Goal: Transaction & Acquisition: Purchase product/service

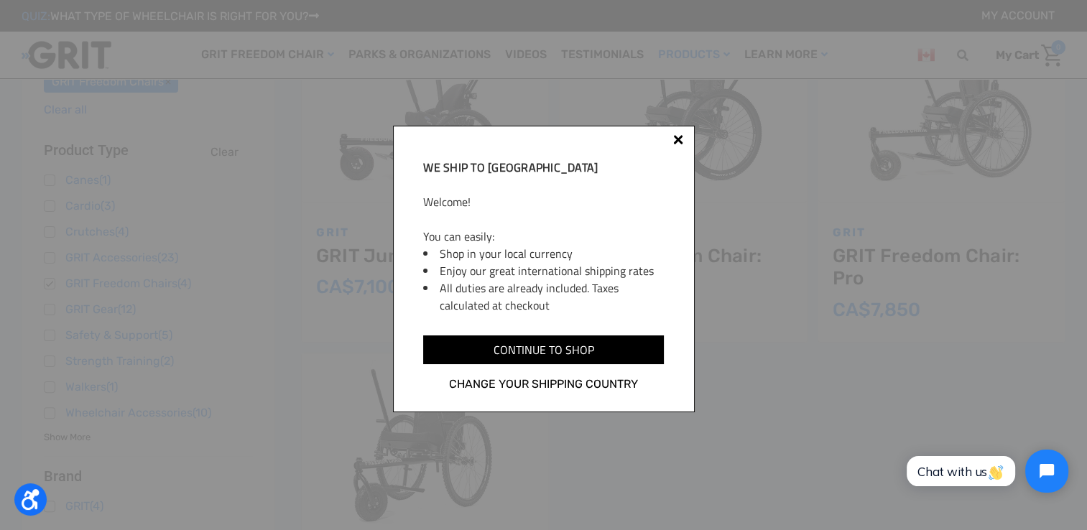
click at [681, 141] on div at bounding box center [677, 141] width 11 height 11
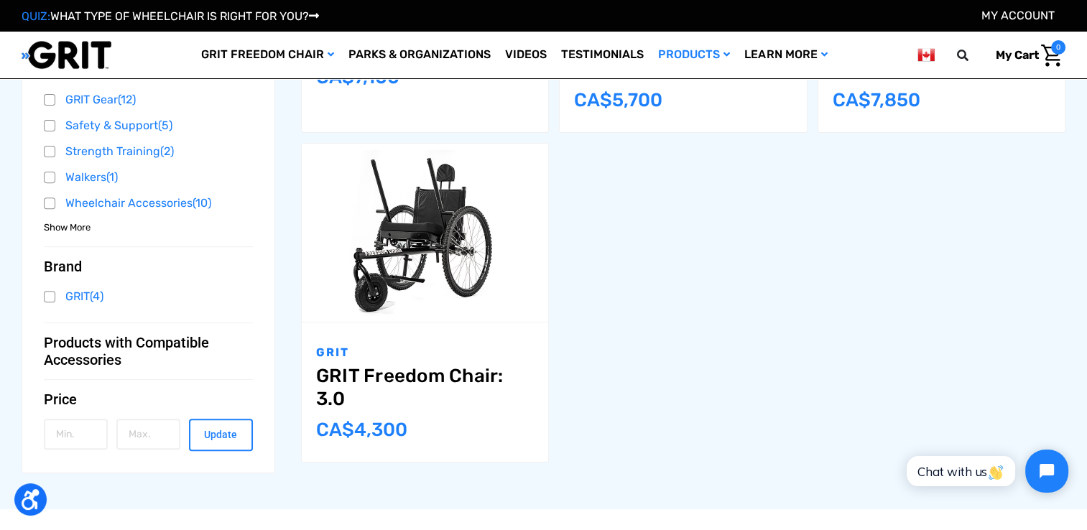
scroll to position [503, 0]
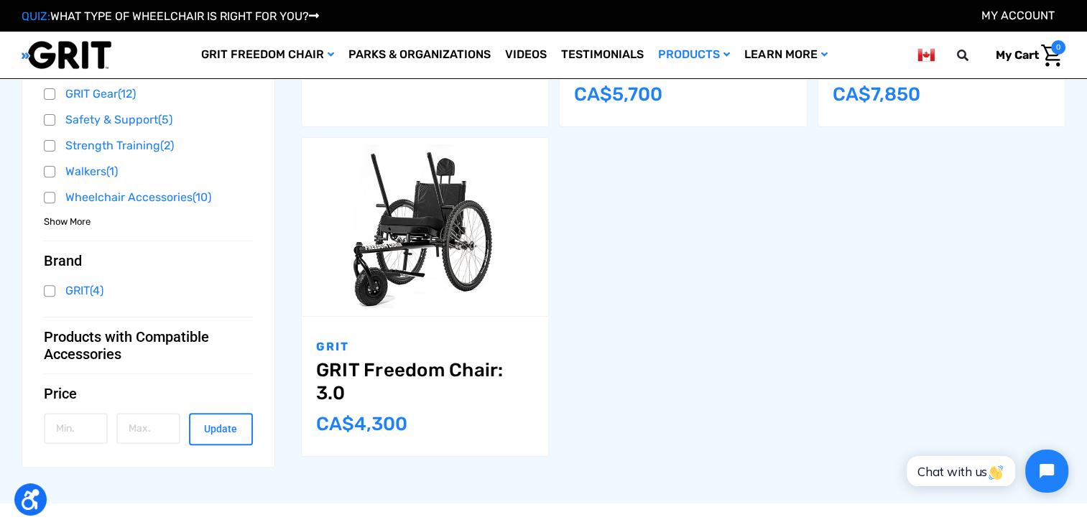
click at [70, 342] on span "Products with Compatible Accessories" at bounding box center [143, 345] width 198 height 34
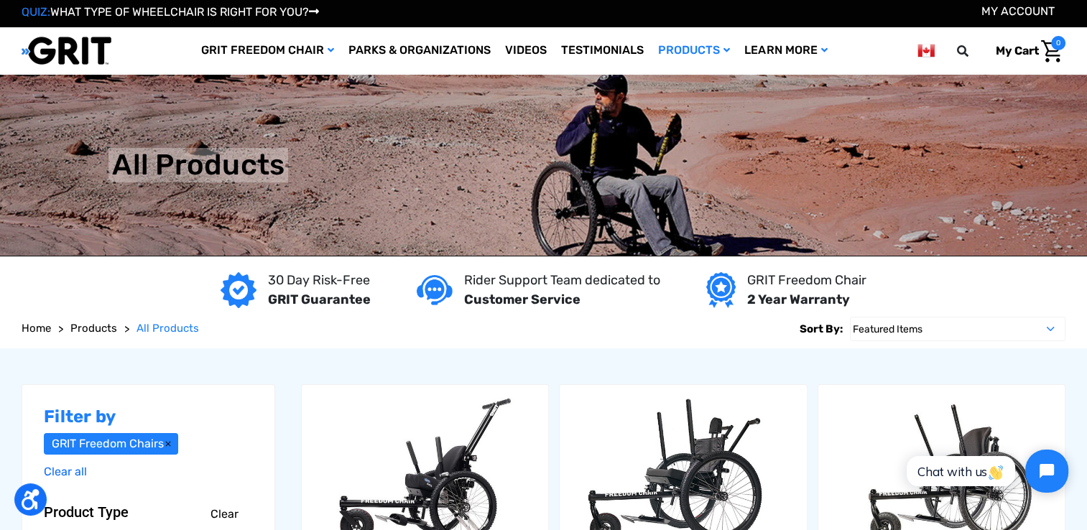
scroll to position [0, 0]
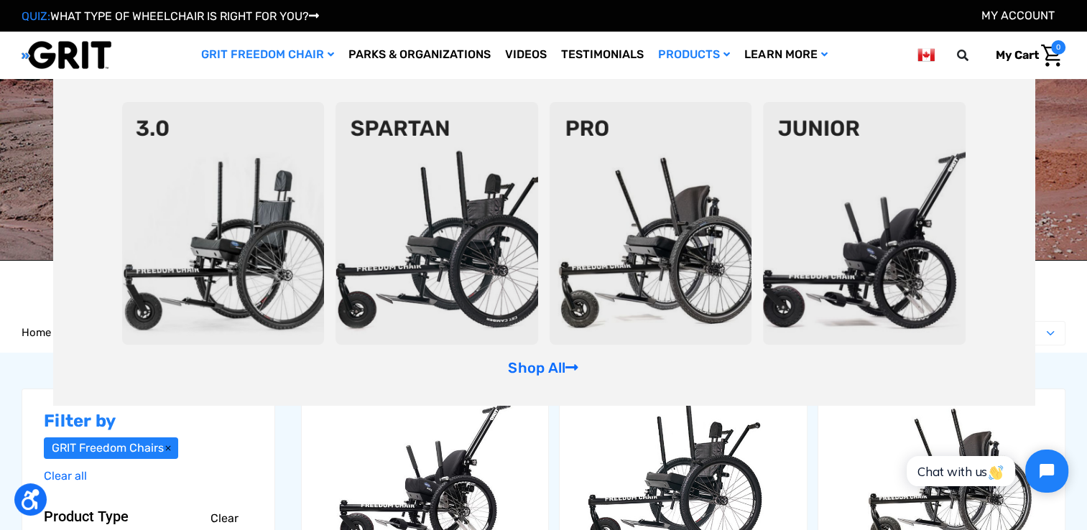
click at [261, 58] on link "GRIT Freedom Chair" at bounding box center [267, 55] width 147 height 47
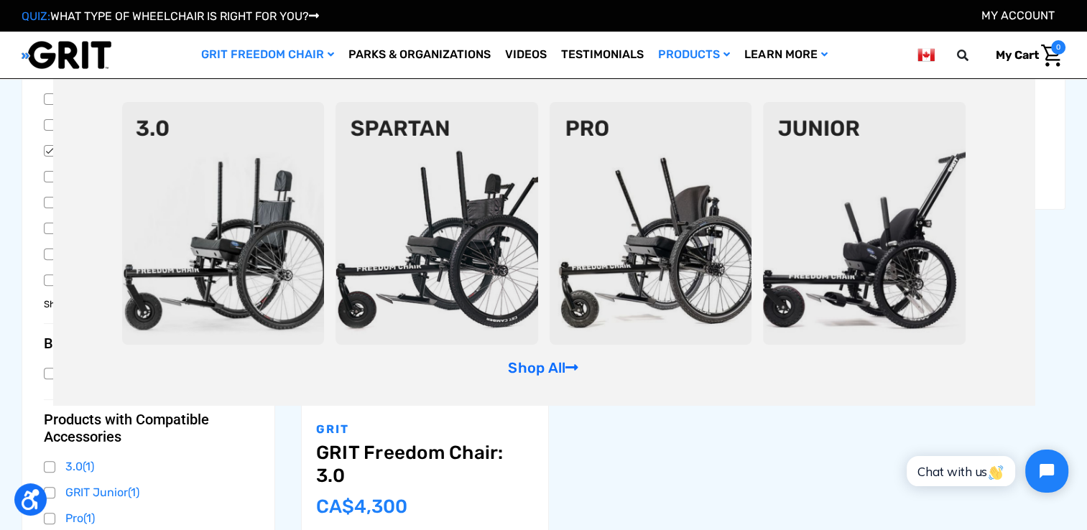
scroll to position [503, 0]
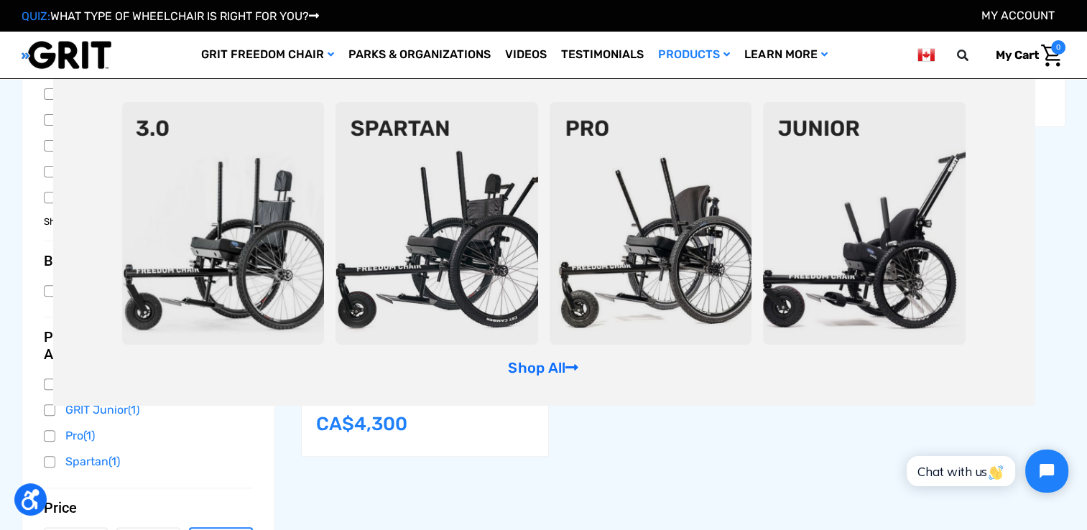
click at [583, 469] on div "Filter by GRIT Freedom Chairs Clear all Browse by Product Type, Brand & more Hi…" at bounding box center [544, 194] width 1054 height 847
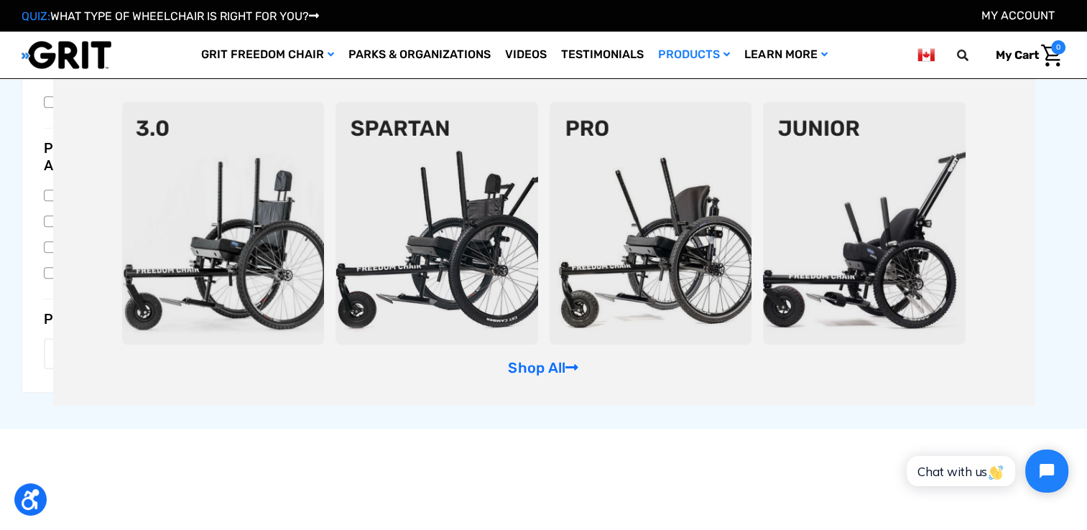
scroll to position [718, 0]
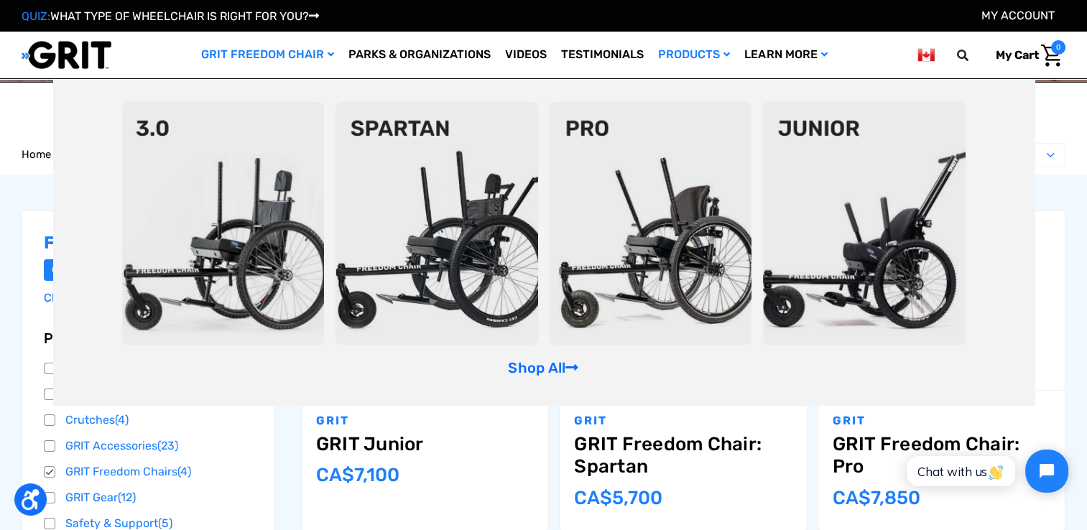
scroll to position [0, 0]
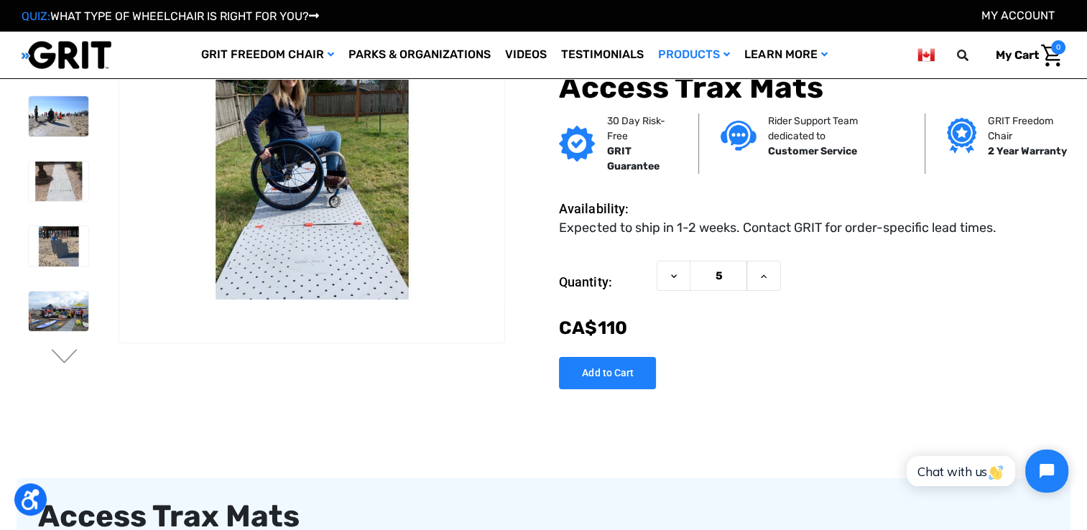
scroll to position [72, 0]
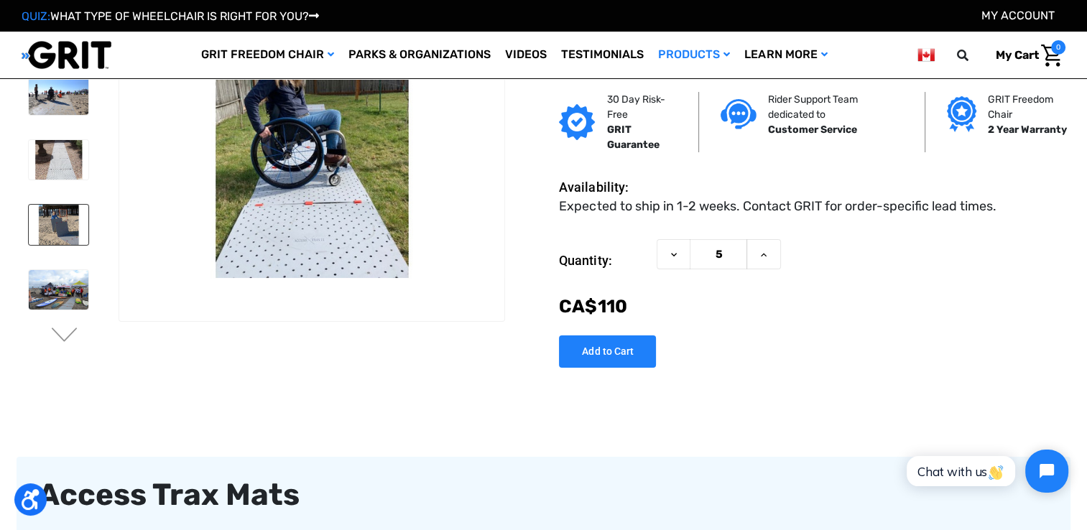
click at [61, 236] on img at bounding box center [59, 225] width 60 height 40
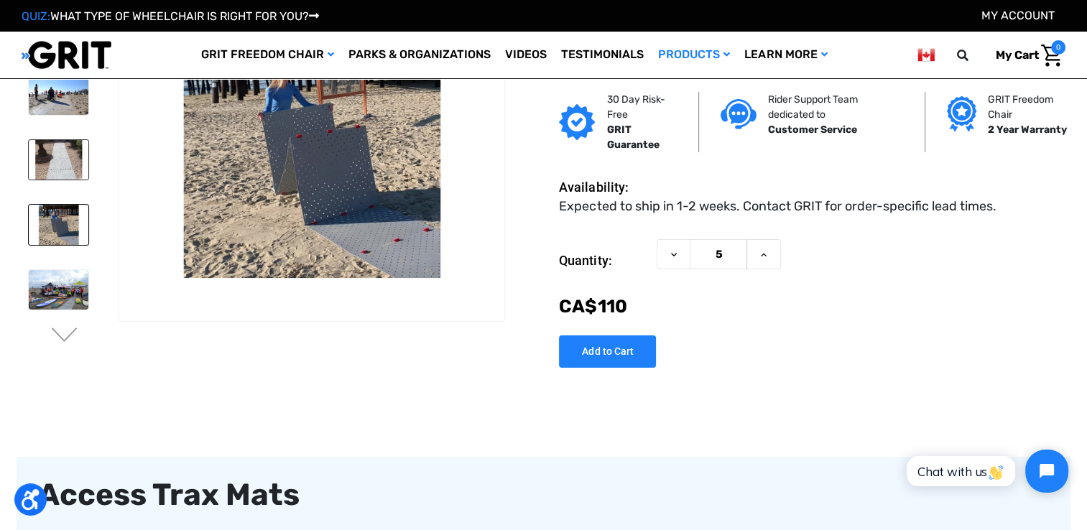
click at [68, 159] on img at bounding box center [59, 160] width 60 height 40
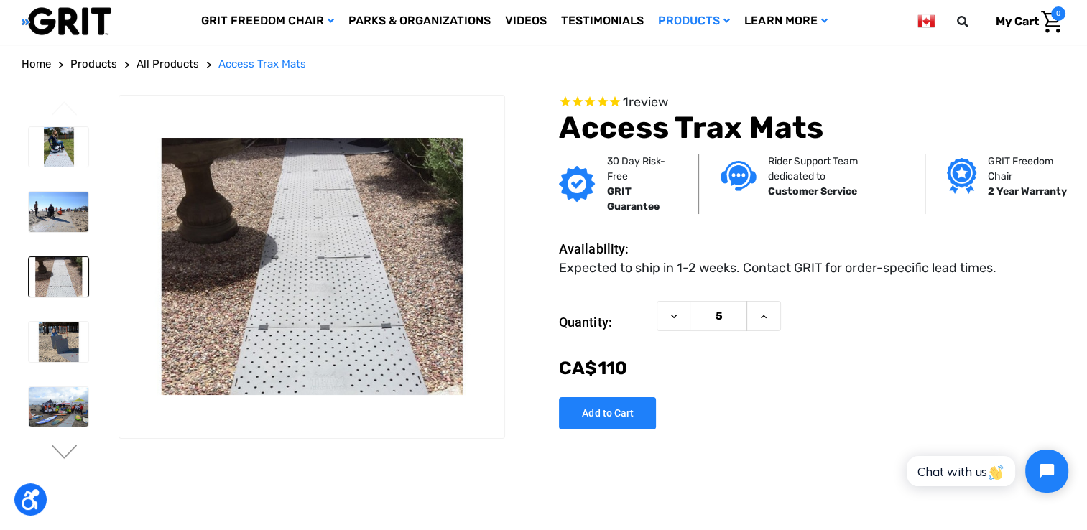
scroll to position [0, 0]
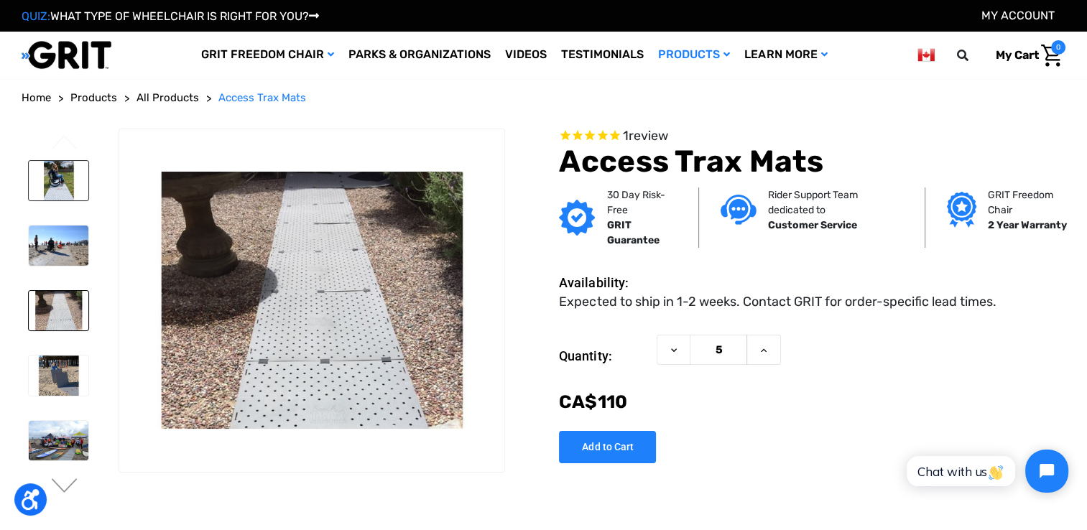
click at [57, 185] on img at bounding box center [59, 181] width 60 height 40
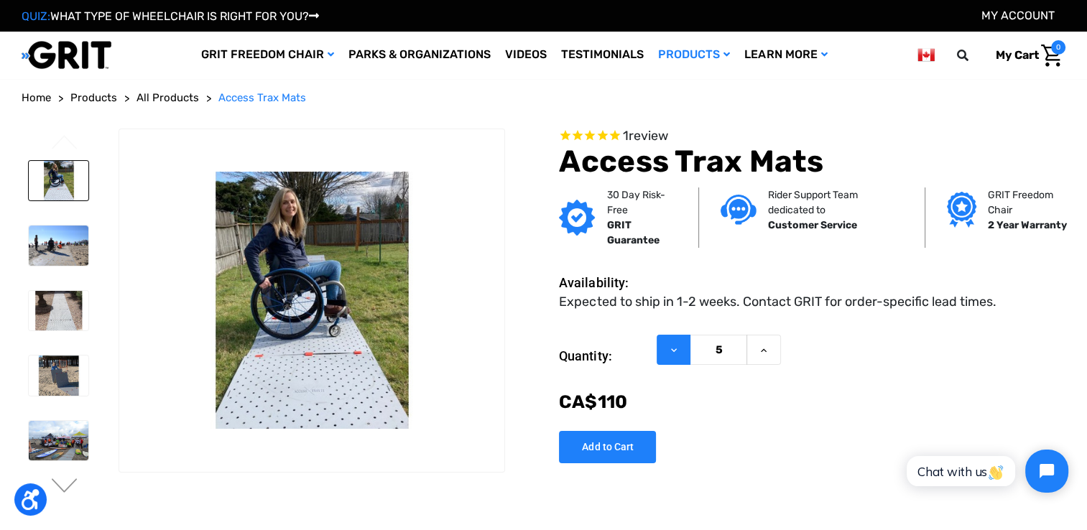
click at [670, 353] on icon at bounding box center [673, 350] width 11 height 11
click at [754, 352] on button "Increase Quantity of Access Trax Mats" at bounding box center [763, 350] width 34 height 31
click at [679, 352] on button "Decrease Quantity of Access Trax Mats" at bounding box center [674, 350] width 34 height 31
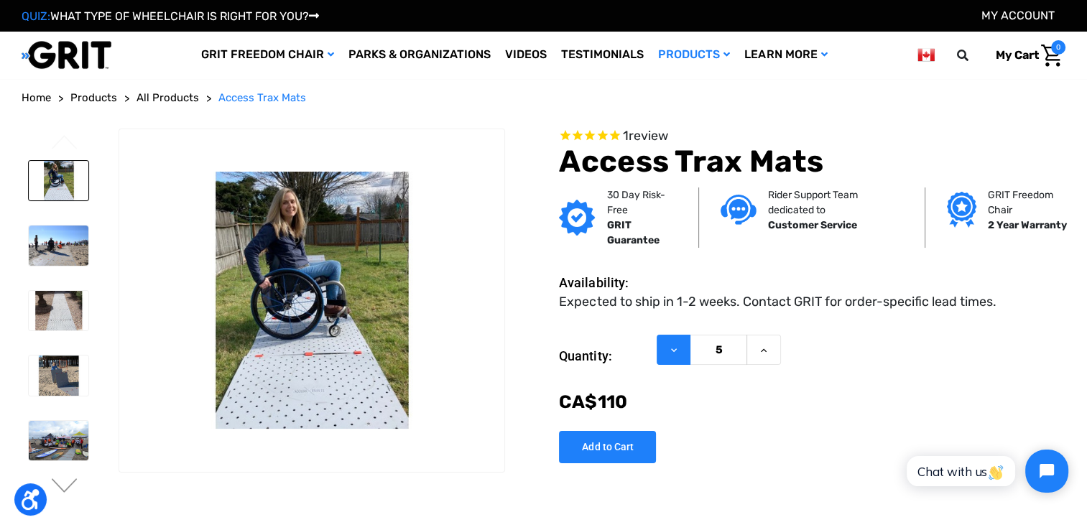
click at [679, 352] on button "Decrease Quantity of Access Trax Mats" at bounding box center [674, 350] width 34 height 31
click at [61, 315] on img at bounding box center [59, 311] width 60 height 40
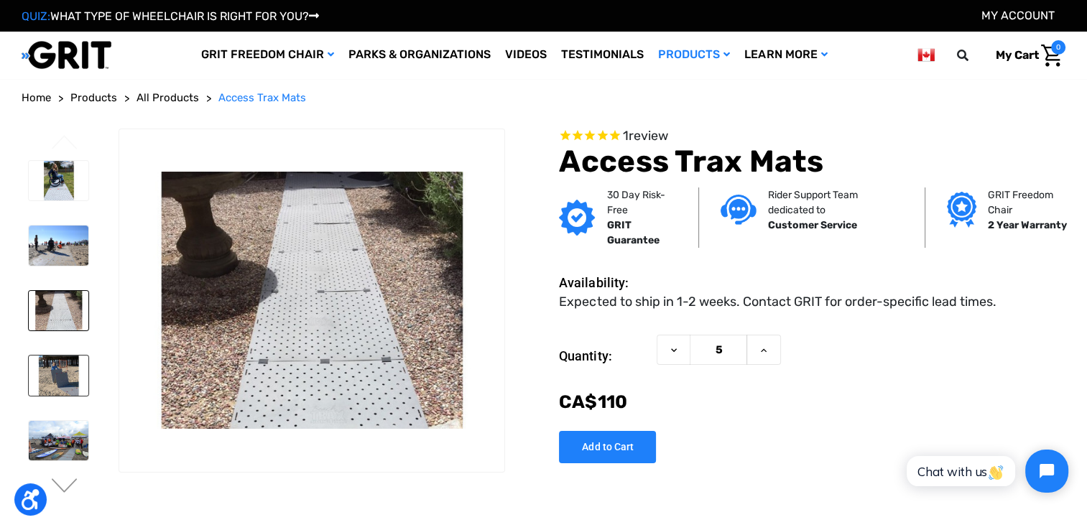
click at [63, 376] on img at bounding box center [59, 376] width 60 height 40
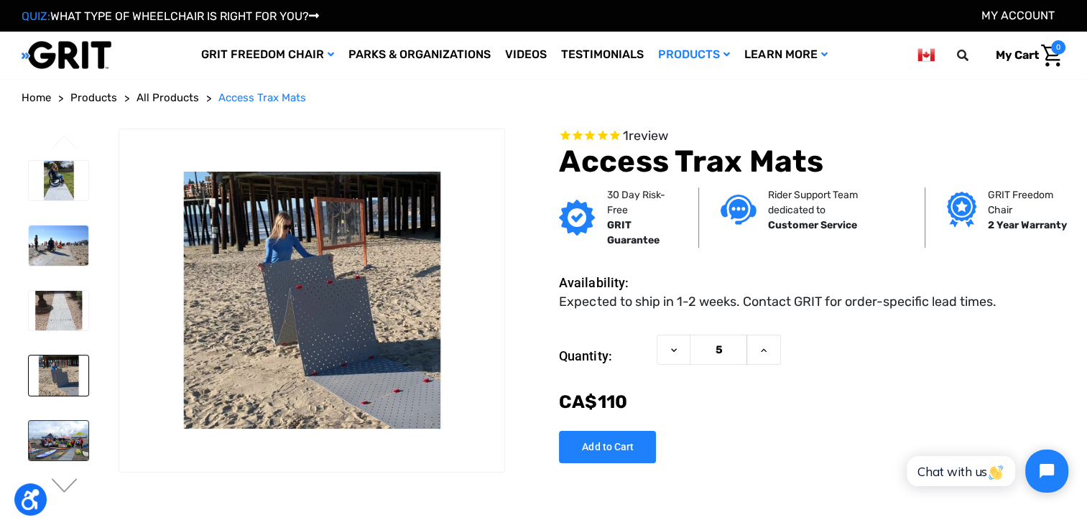
click at [65, 438] on img at bounding box center [59, 441] width 60 height 40
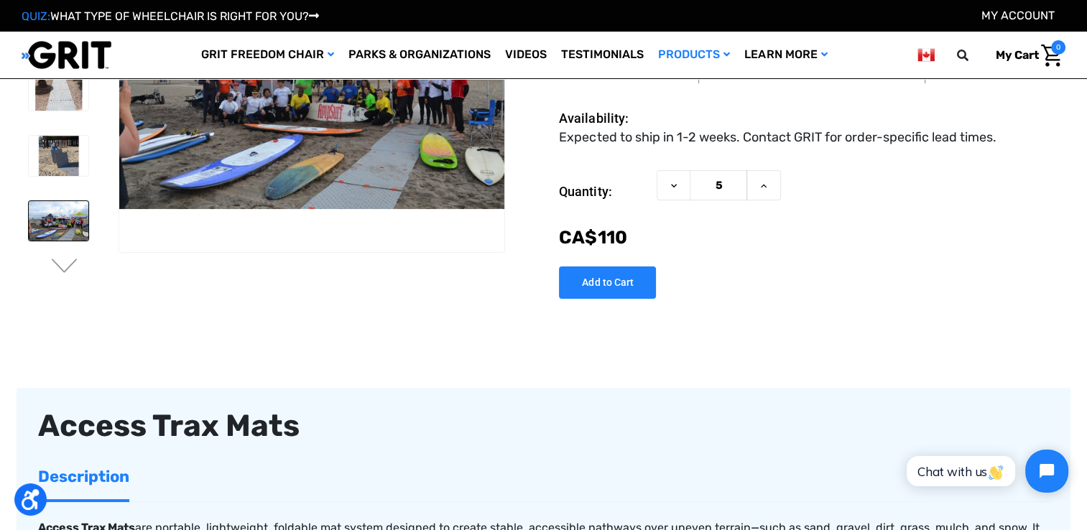
scroll to position [144, 0]
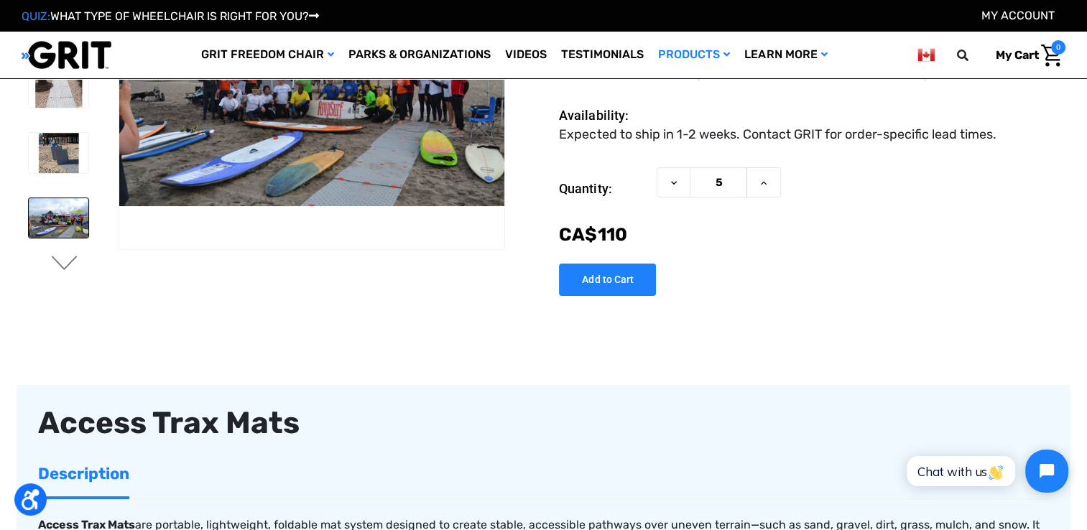
click at [75, 262] on button "Next" at bounding box center [65, 264] width 30 height 17
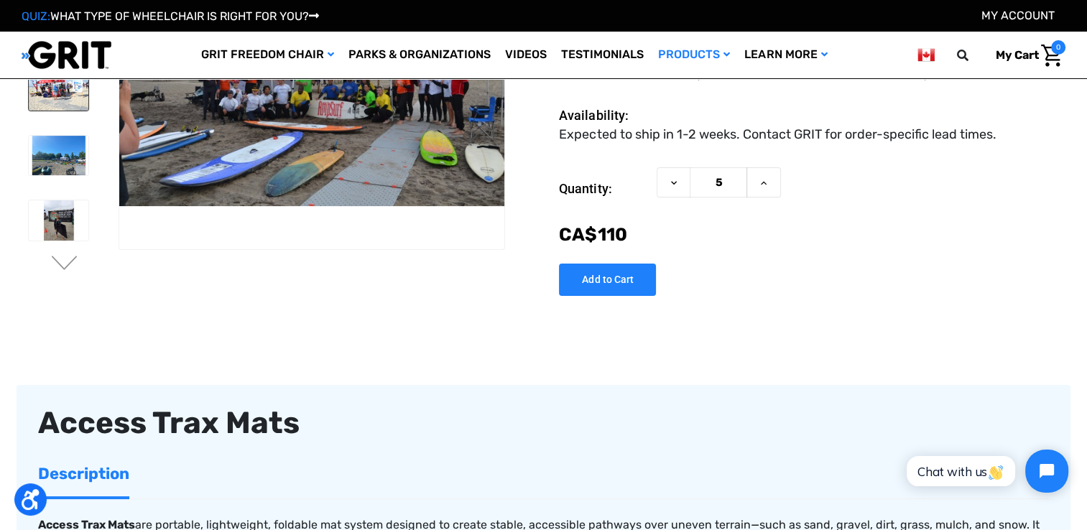
click at [66, 100] on img at bounding box center [59, 90] width 60 height 40
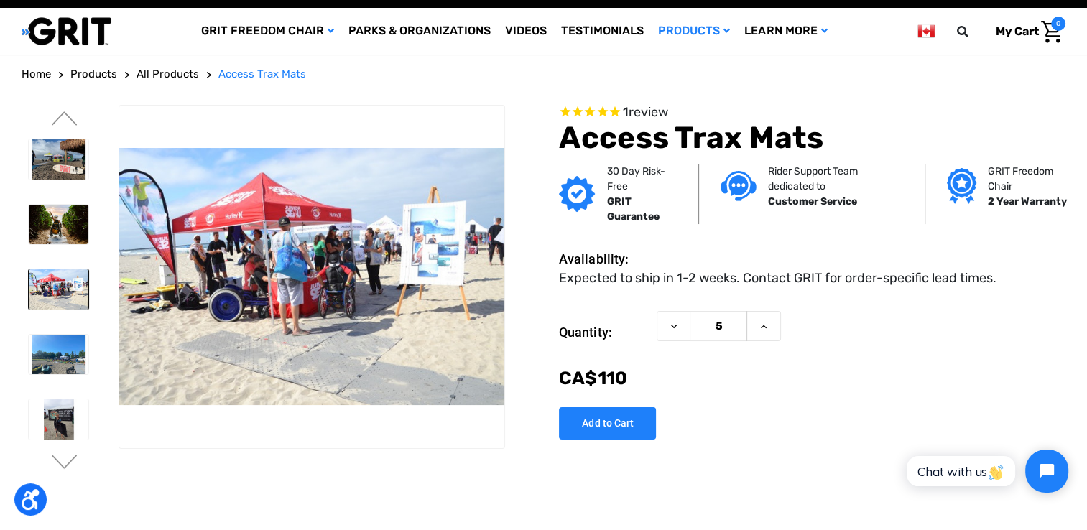
scroll to position [0, 0]
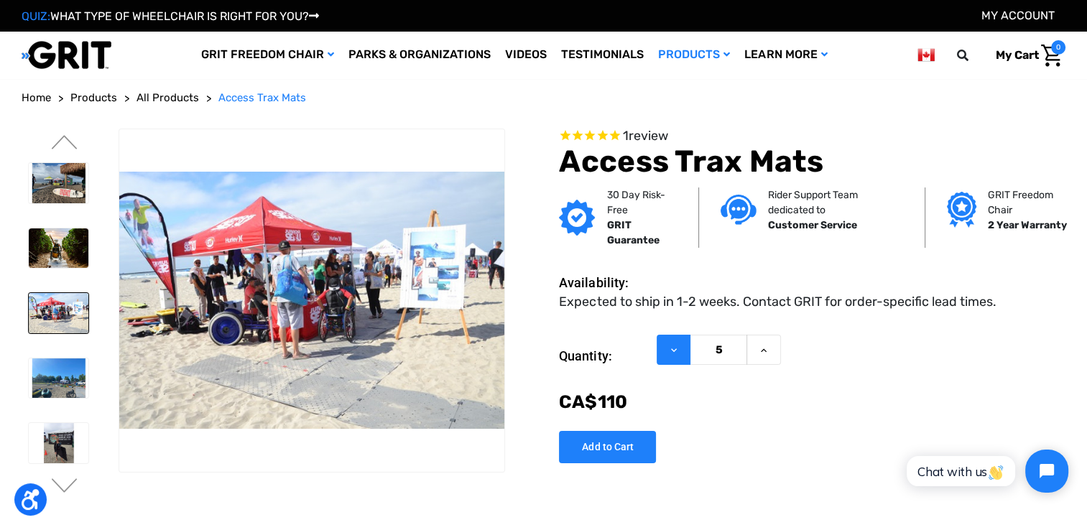
click at [682, 348] on button "Decrease Quantity of Access Trax Mats" at bounding box center [674, 350] width 34 height 31
click at [682, 347] on button "Decrease Quantity of Access Trax Mats" at bounding box center [674, 350] width 34 height 31
click at [759, 349] on icon at bounding box center [763, 350] width 11 height 11
click at [673, 352] on icon at bounding box center [673, 350] width 11 height 11
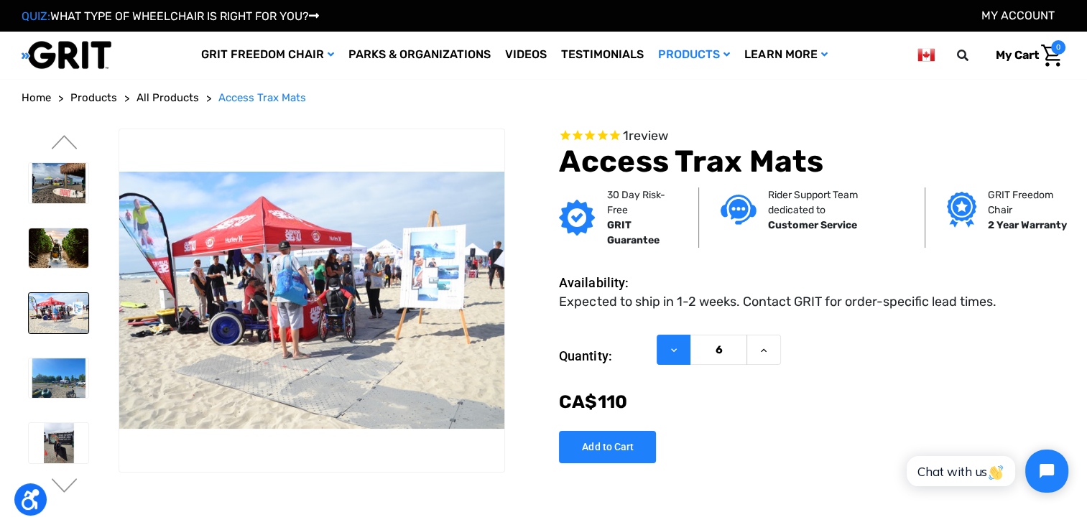
type input "5"
click at [42, 261] on img at bounding box center [59, 248] width 60 height 40
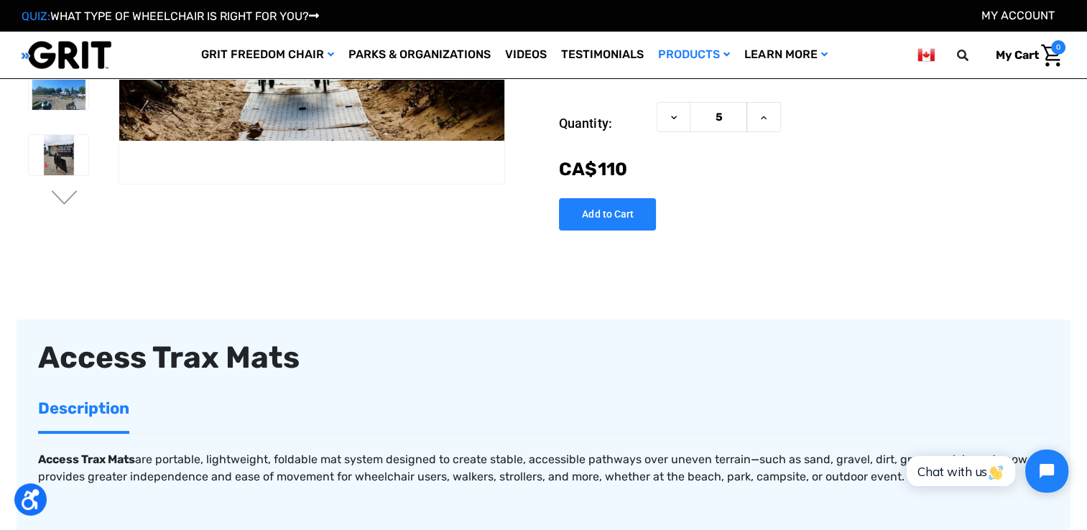
scroll to position [216, 0]
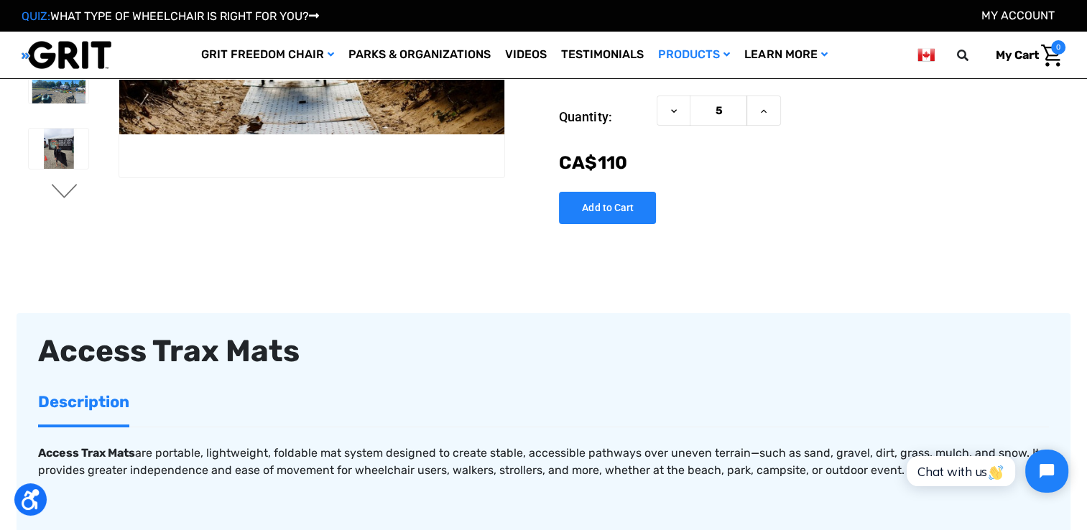
click at [57, 194] on button "Next" at bounding box center [65, 192] width 30 height 17
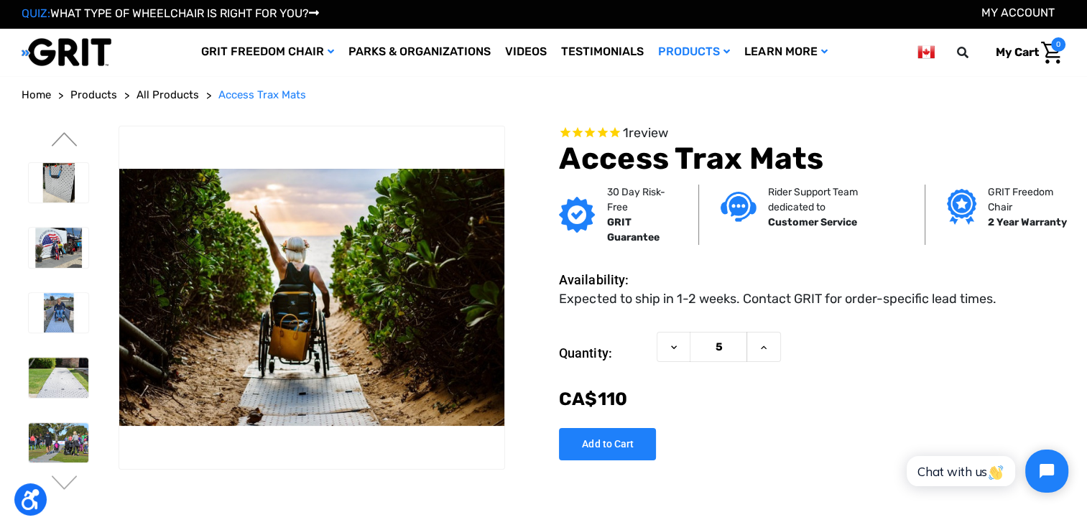
scroll to position [0, 0]
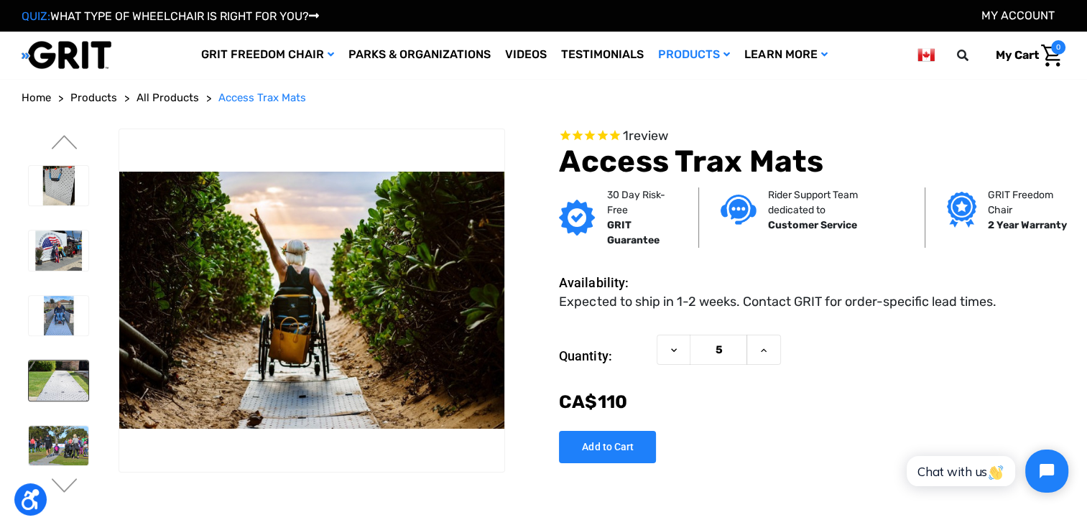
click at [48, 364] on img at bounding box center [59, 381] width 60 height 40
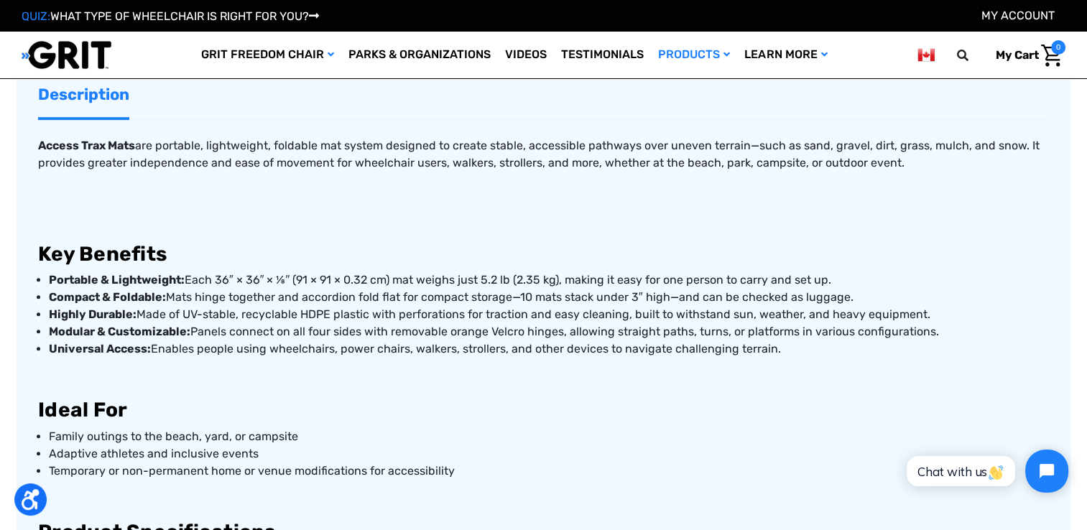
scroll to position [575, 0]
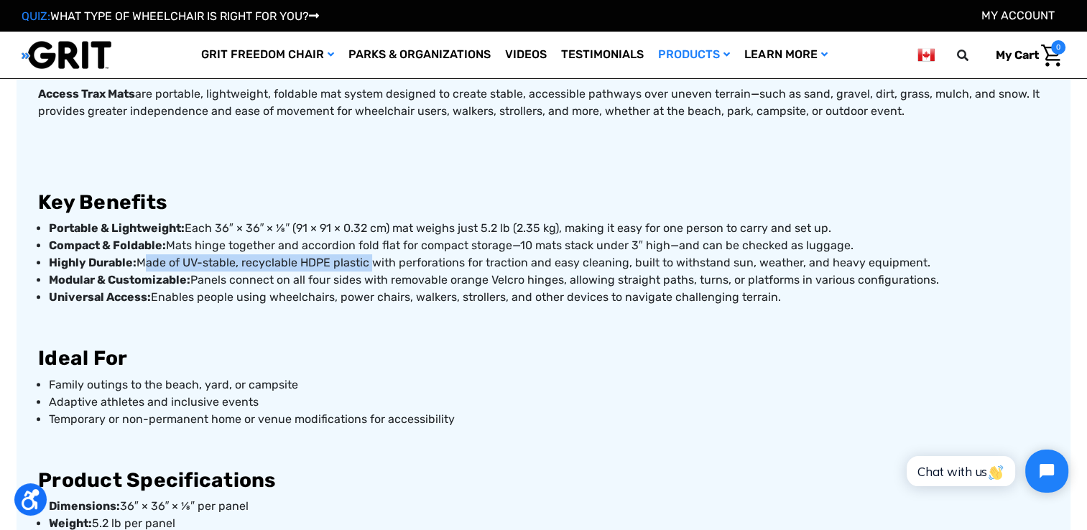
drag, startPoint x: 140, startPoint y: 264, endPoint x: 369, endPoint y: 264, distance: 228.4
click at [369, 264] on p "Highly Durable: Made of UV-stable, recyclable HDPE plastic with perforations fo…" at bounding box center [549, 262] width 1000 height 17
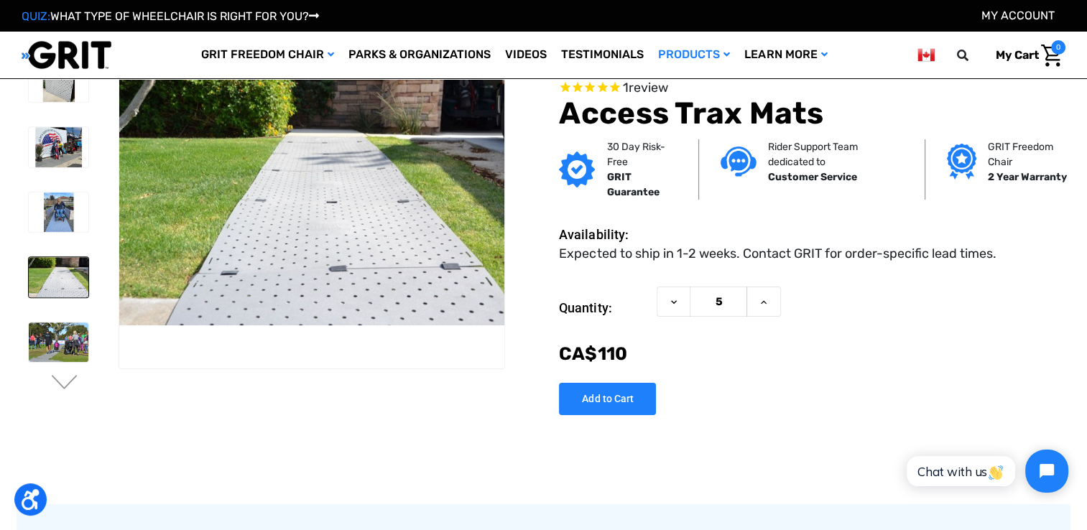
scroll to position [0, 0]
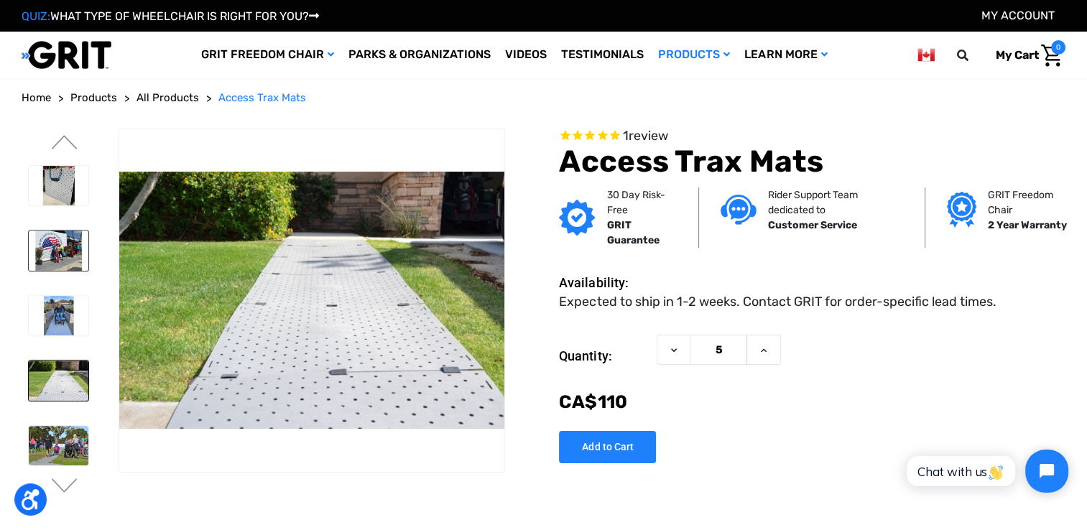
click at [49, 246] on img at bounding box center [59, 251] width 60 height 40
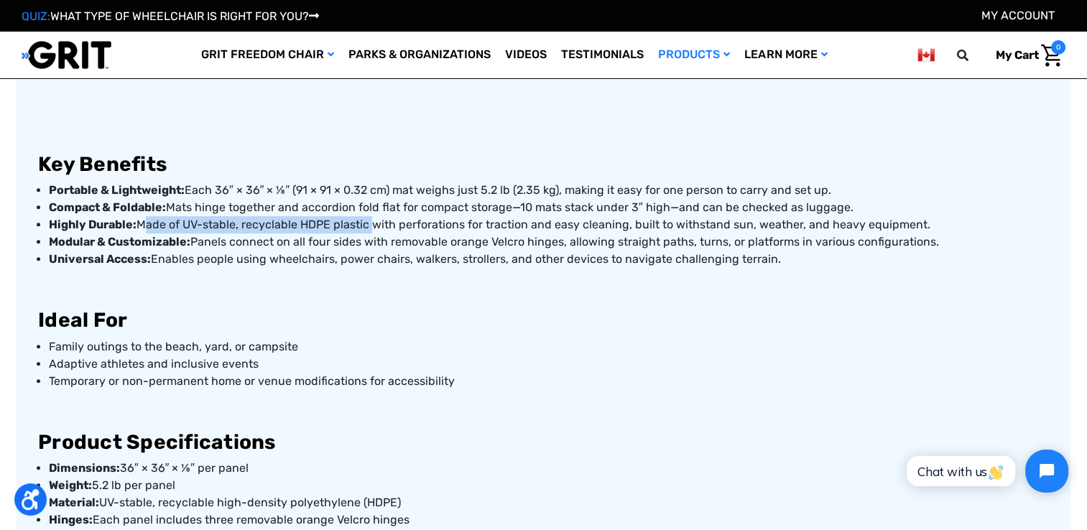
scroll to position [647, 0]
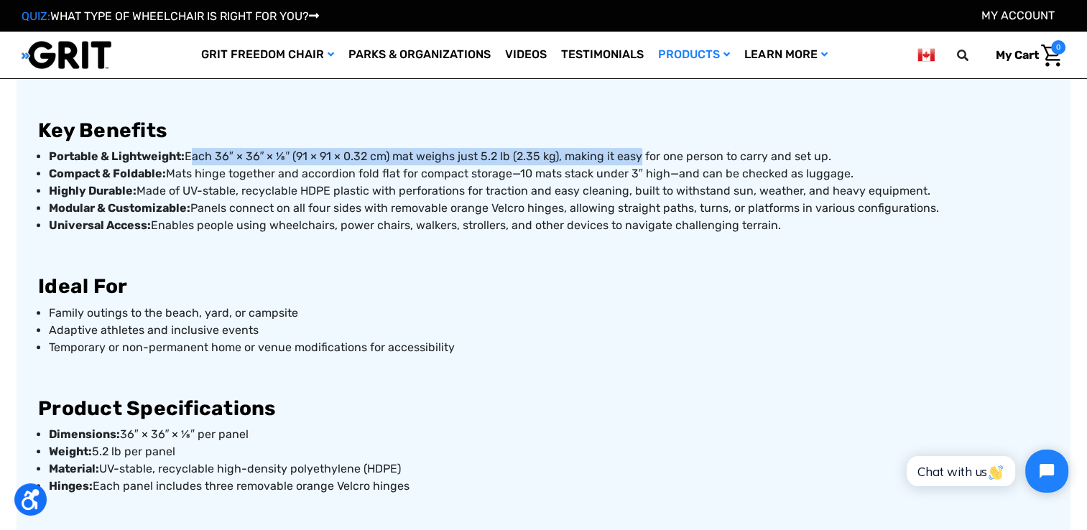
drag, startPoint x: 190, startPoint y: 158, endPoint x: 636, endPoint y: 160, distance: 445.4
click at [636, 160] on p "Portable & Lightweight: Each 36″ × 36″ × ⅛″ (91 × 91 × 0.32 cm) mat weighs just…" at bounding box center [549, 156] width 1000 height 17
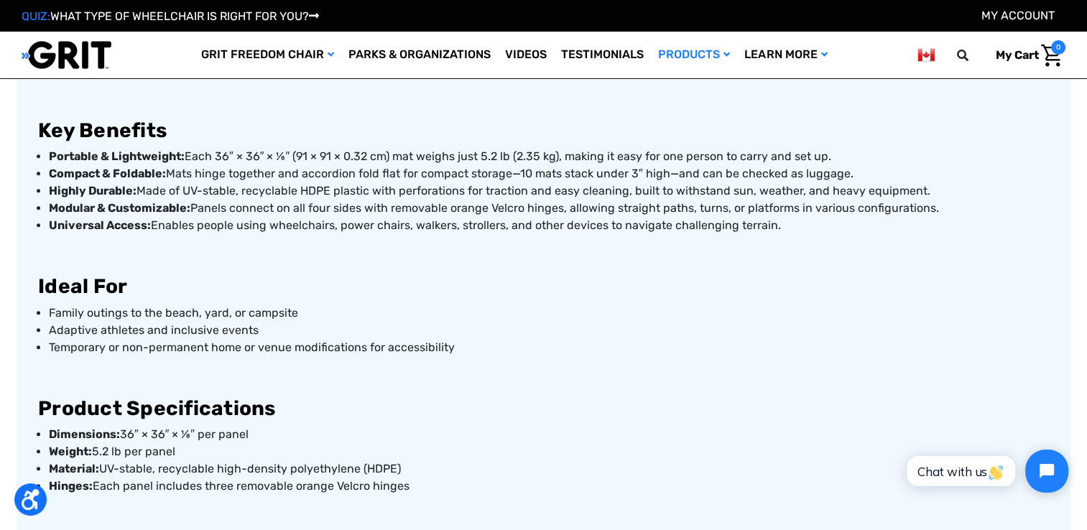
click at [609, 325] on p "Adaptive athletes and inclusive events" at bounding box center [549, 330] width 1000 height 17
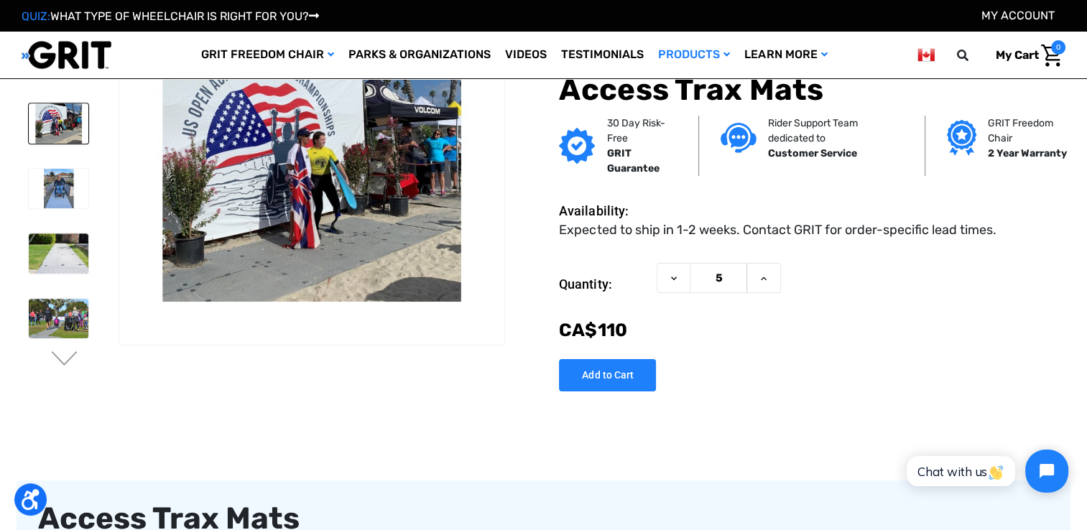
scroll to position [72, 0]
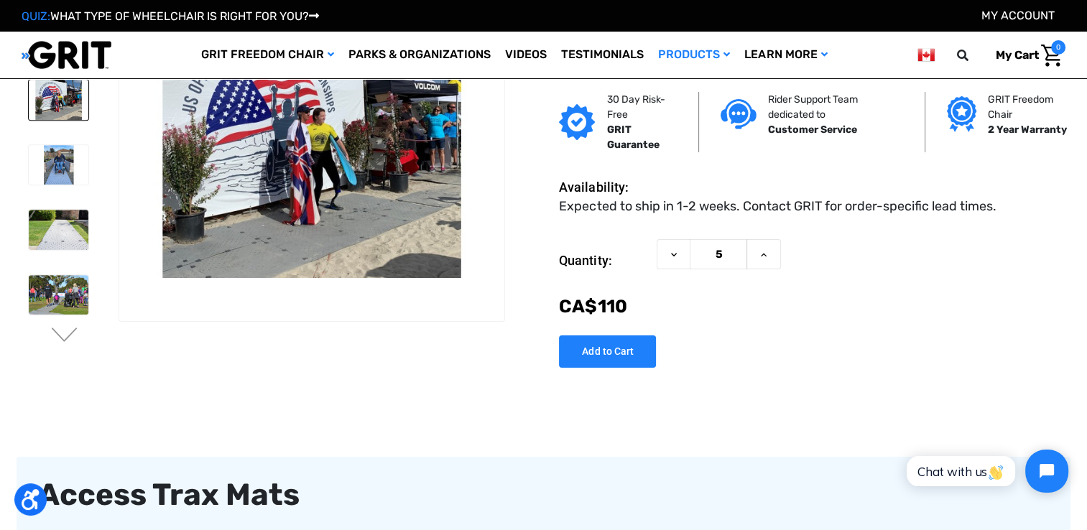
click at [279, 369] on div "You are currently on slide 3 of 6 Previous Next" at bounding box center [544, 181] width 1054 height 407
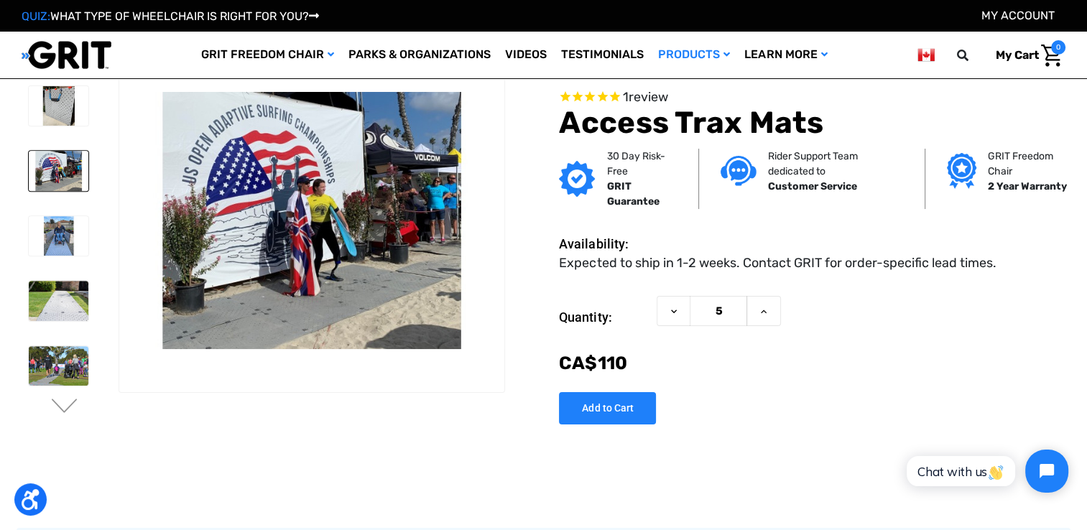
scroll to position [0, 0]
